Goal: Transaction & Acquisition: Purchase product/service

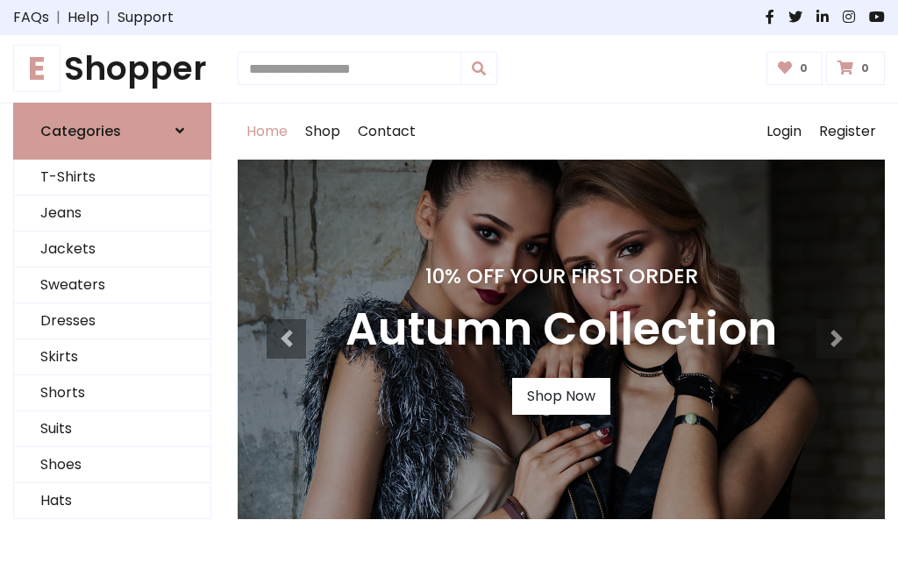
click at [449, 289] on h4 "10% Off Your First Order" at bounding box center [562, 276] width 432 height 25
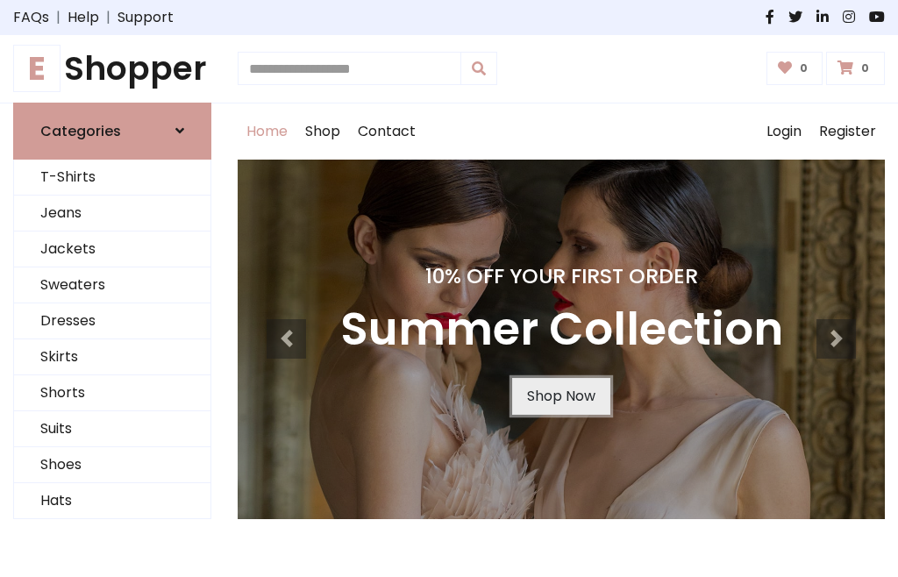
click at [561, 396] on link "Shop Now" at bounding box center [561, 396] width 98 height 37
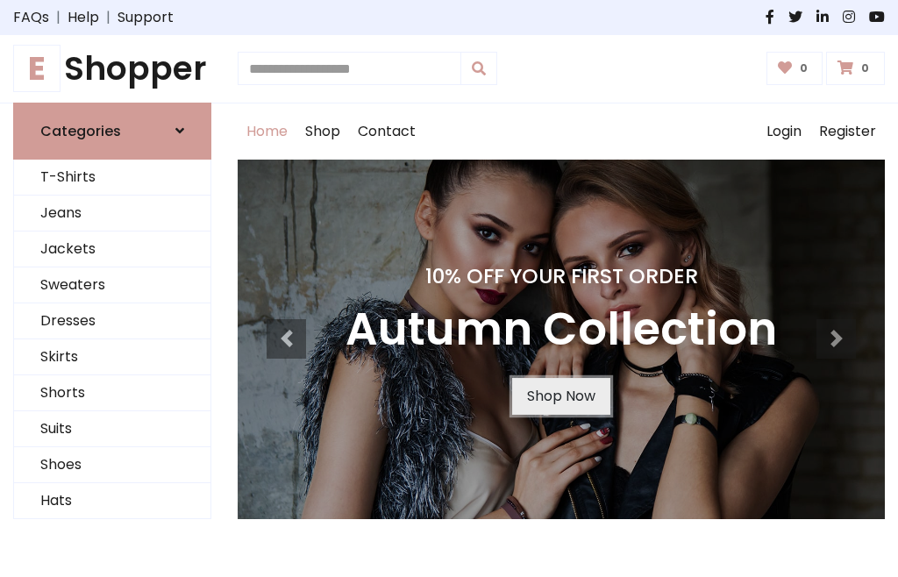
click at [561, 396] on link "Shop Now" at bounding box center [561, 396] width 98 height 37
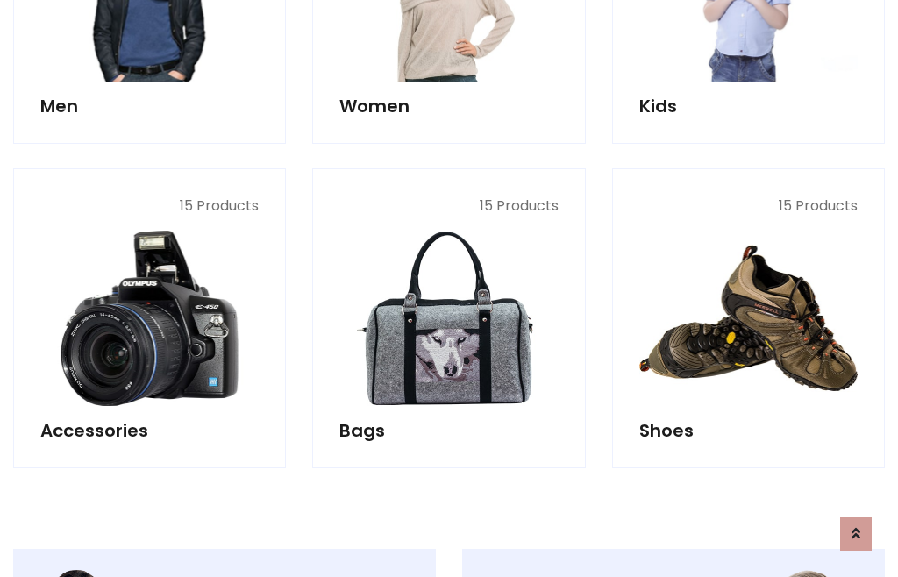
scroll to position [1749, 0]
